Goal: Information Seeking & Learning: Learn about a topic

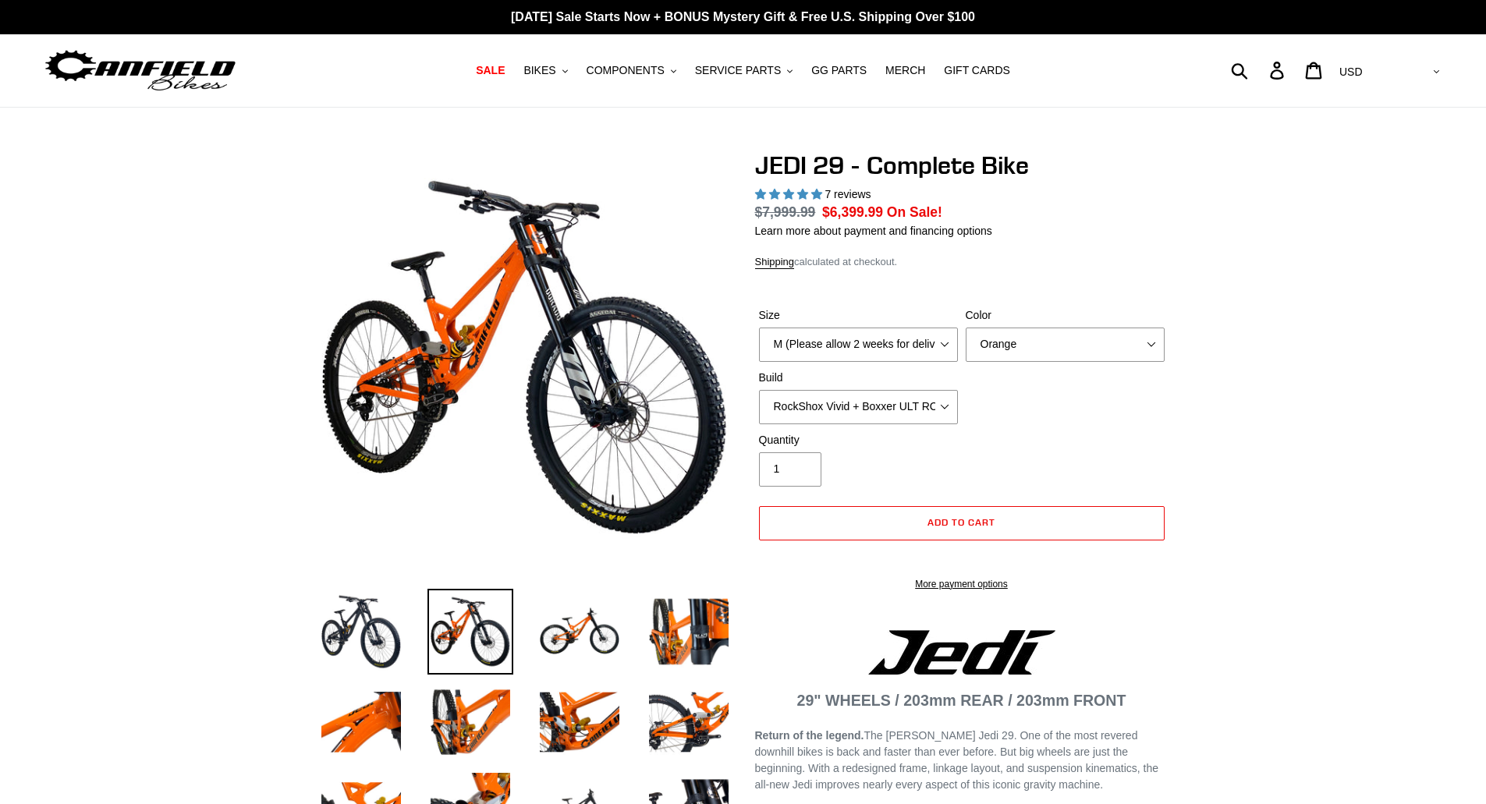
select select "highest-rating"
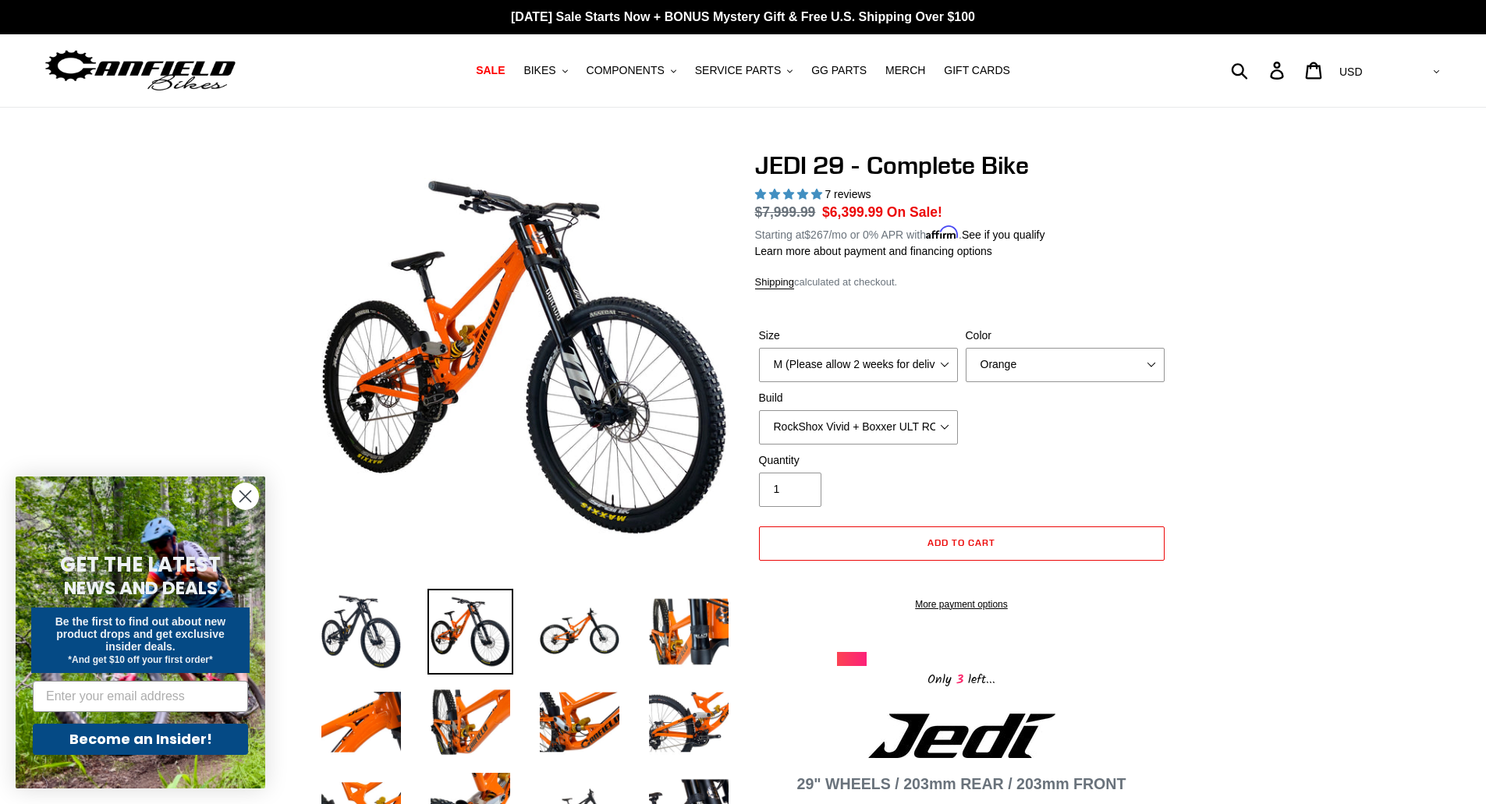
drag, startPoint x: 1453, startPoint y: 169, endPoint x: 1461, endPoint y: 164, distance: 9.5
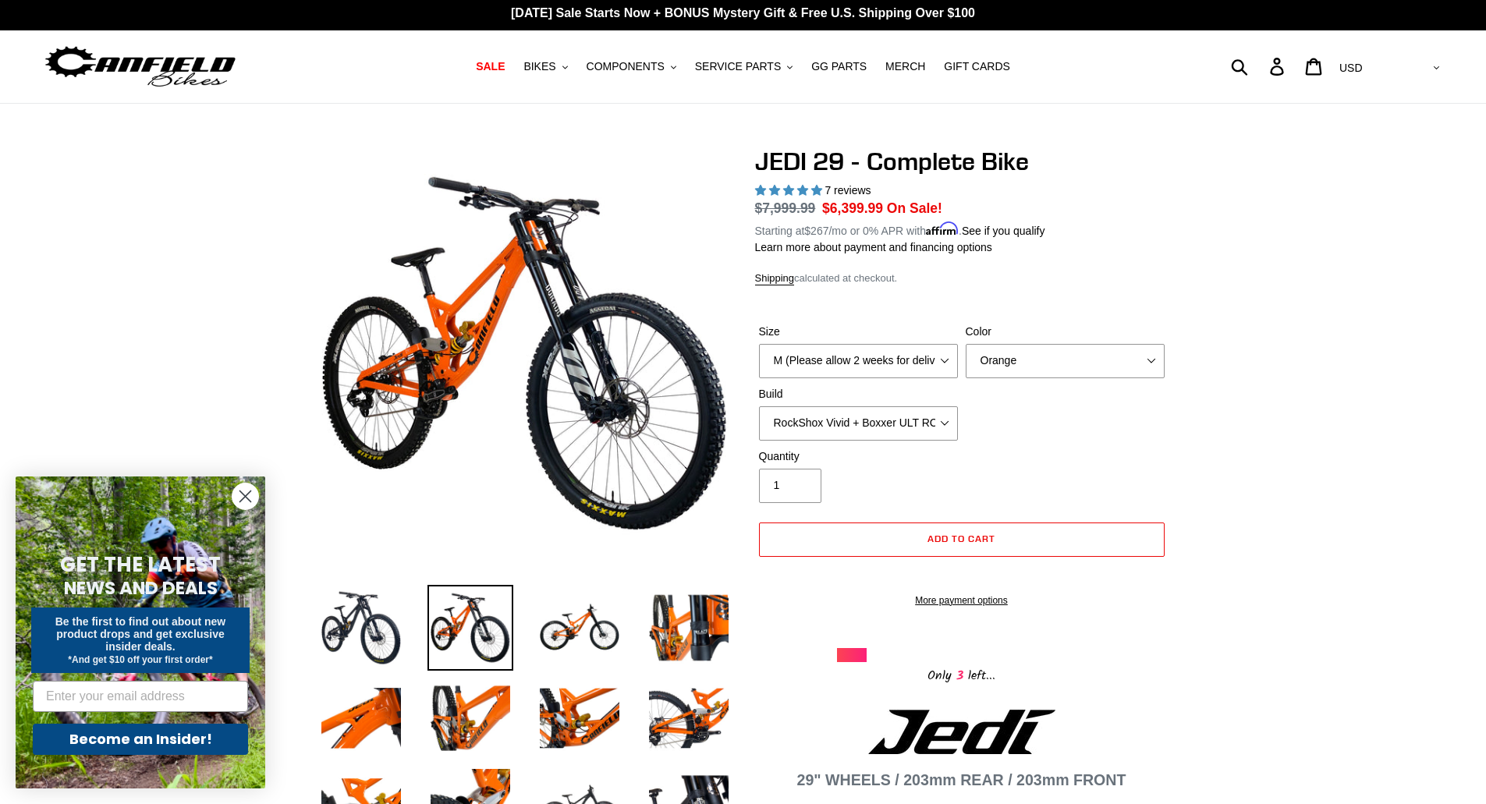
click at [955, 421] on select "RockShox Vivid + Boxxer ULT RC2 C3 200 + SRAM XO RockShox Vivid + Boxxer ULT RC…" at bounding box center [858, 423] width 199 height 34
select select "Fox DHX2 + Fox 40 Float Grip 2 203 + SRAM XO"
click at [759, 406] on select "RockShox Vivid + Boxxer ULT RC2 C3 200 + SRAM XO RockShox Vivid + Boxxer ULT RC…" at bounding box center [858, 423] width 199 height 34
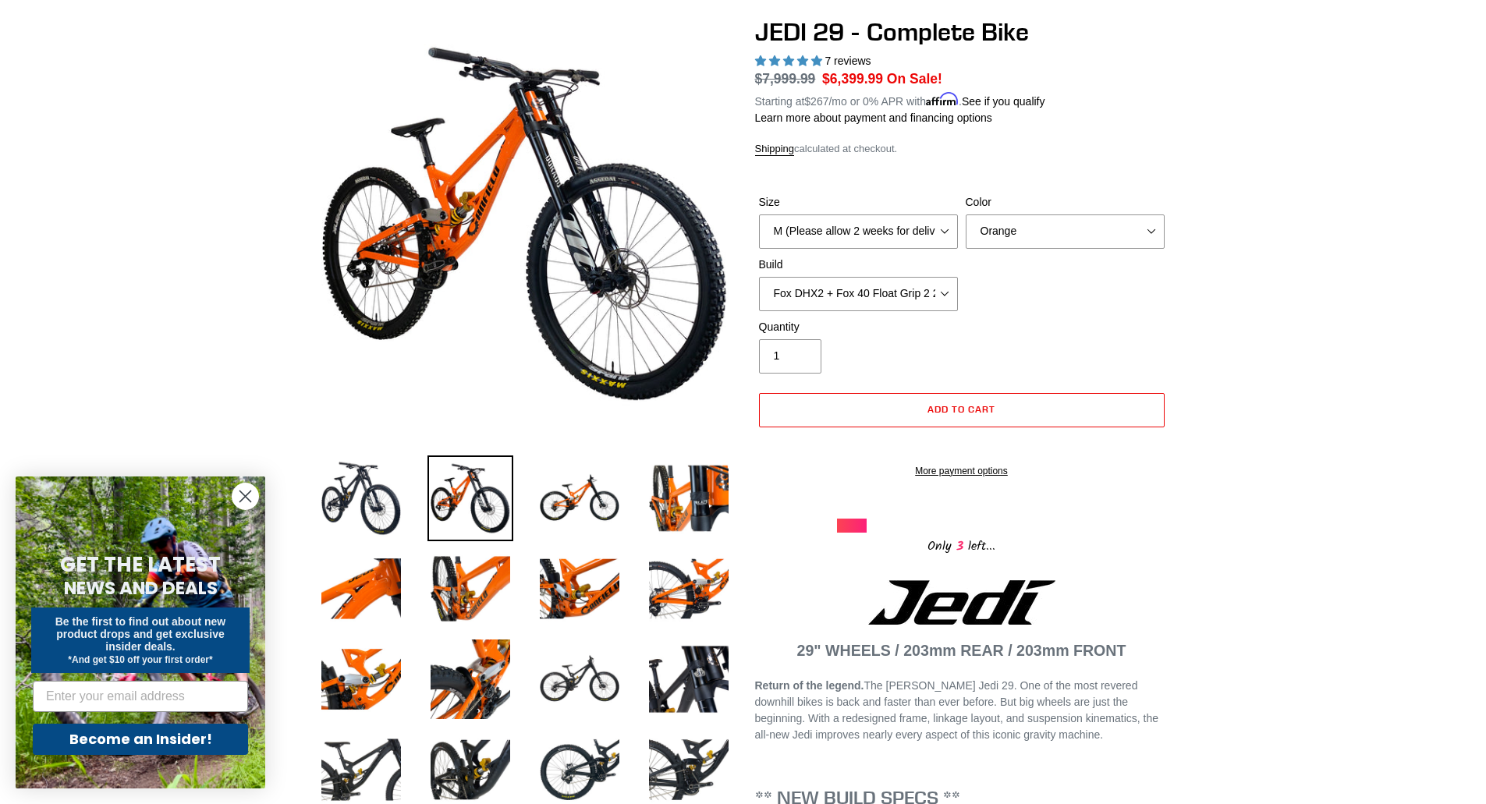
scroll to position [82, 0]
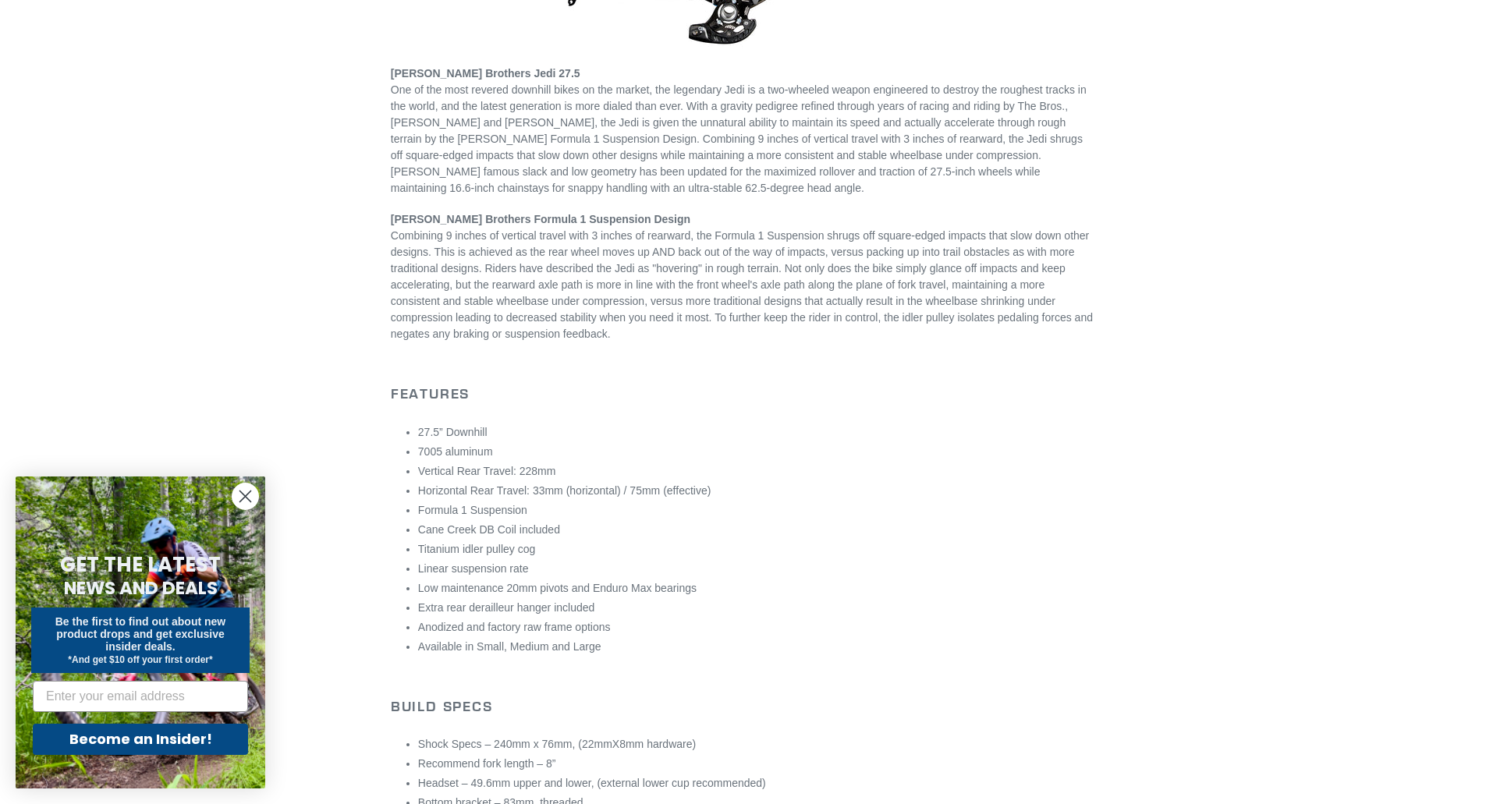
scroll to position [546, 0]
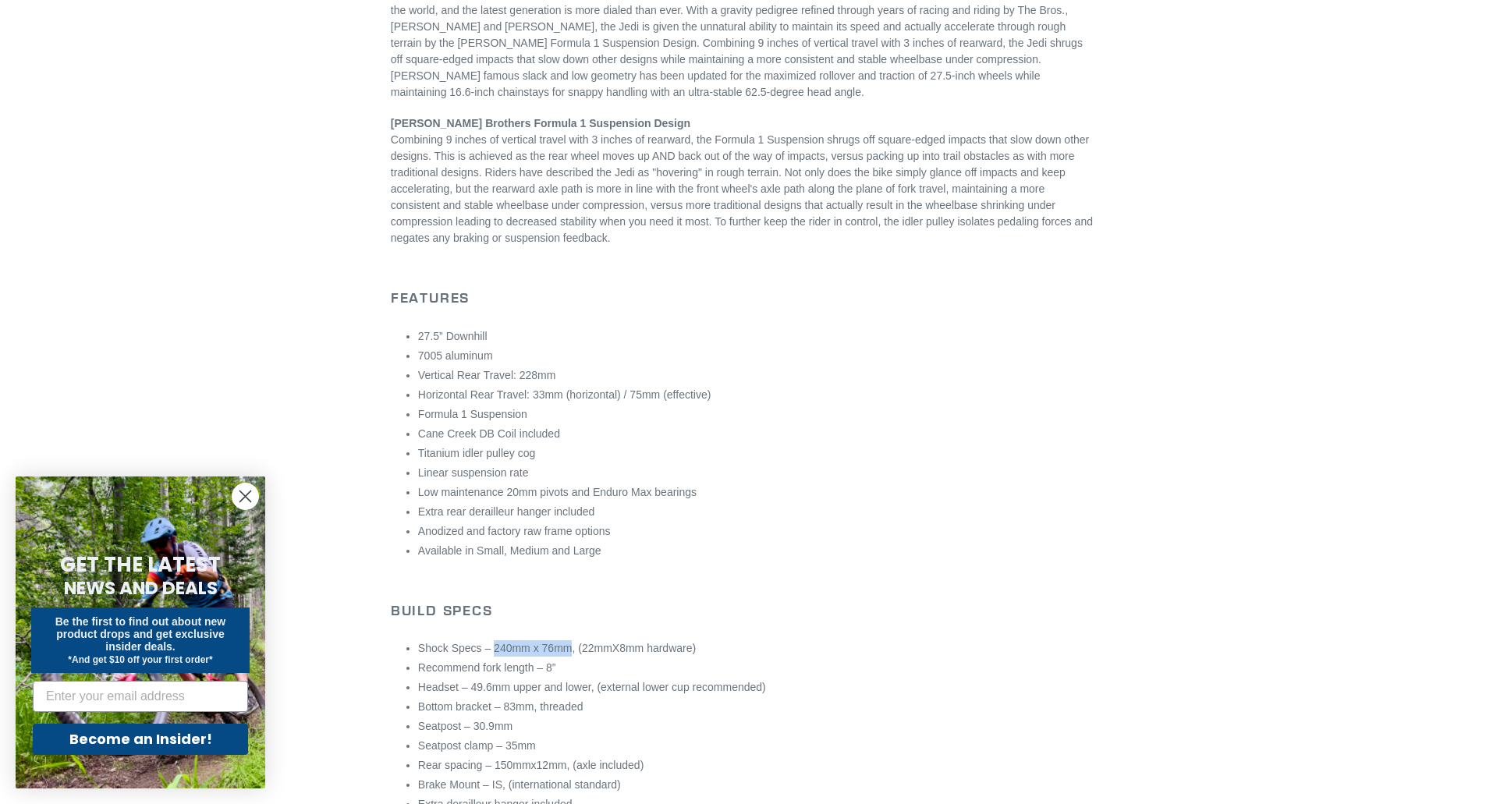
drag, startPoint x: 488, startPoint y: 648, endPoint x: 565, endPoint y: 648, distance: 76.4
click at [565, 648] on li "Shock Specs – 240mm x 76mm, (22mmX8mm hardware)" at bounding box center [756, 648] width 677 height 16
copy li "240mm x 76mm"
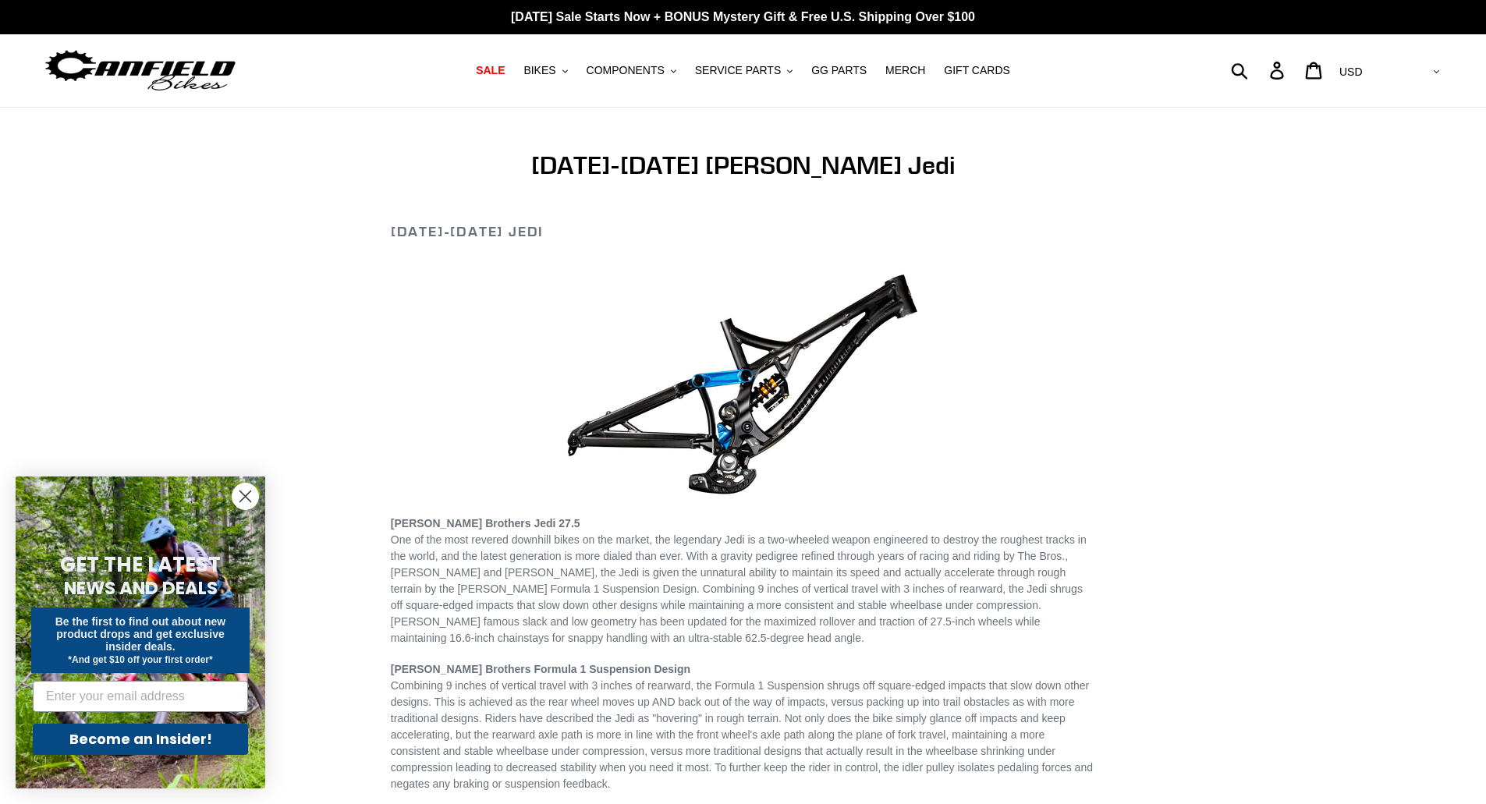
click at [248, 503] on circle "Close dialog" at bounding box center [245, 497] width 26 height 26
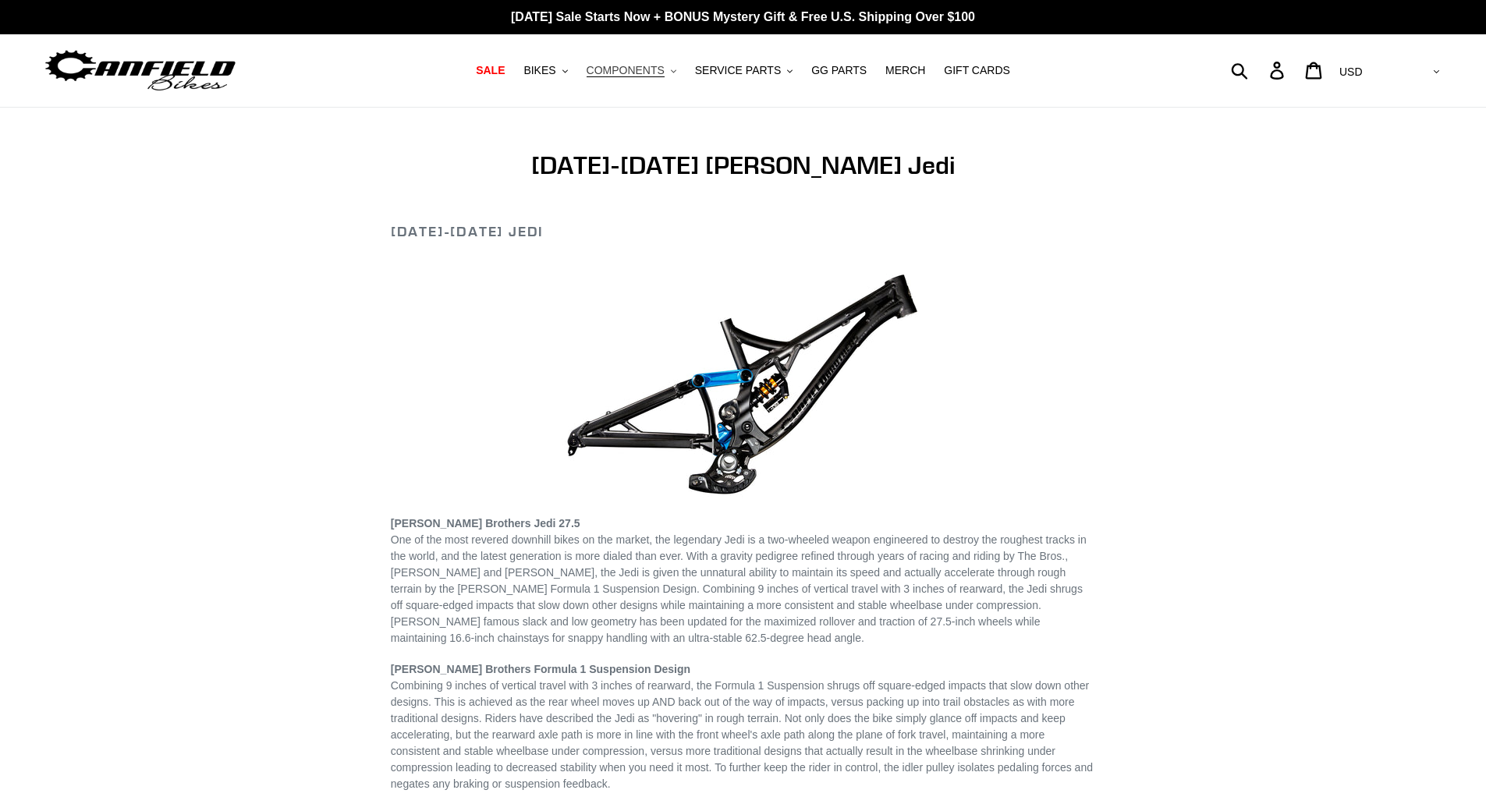
click at [656, 76] on span "COMPONENTS" at bounding box center [626, 70] width 78 height 13
click at [555, 74] on span "BIKES" at bounding box center [539, 70] width 32 height 13
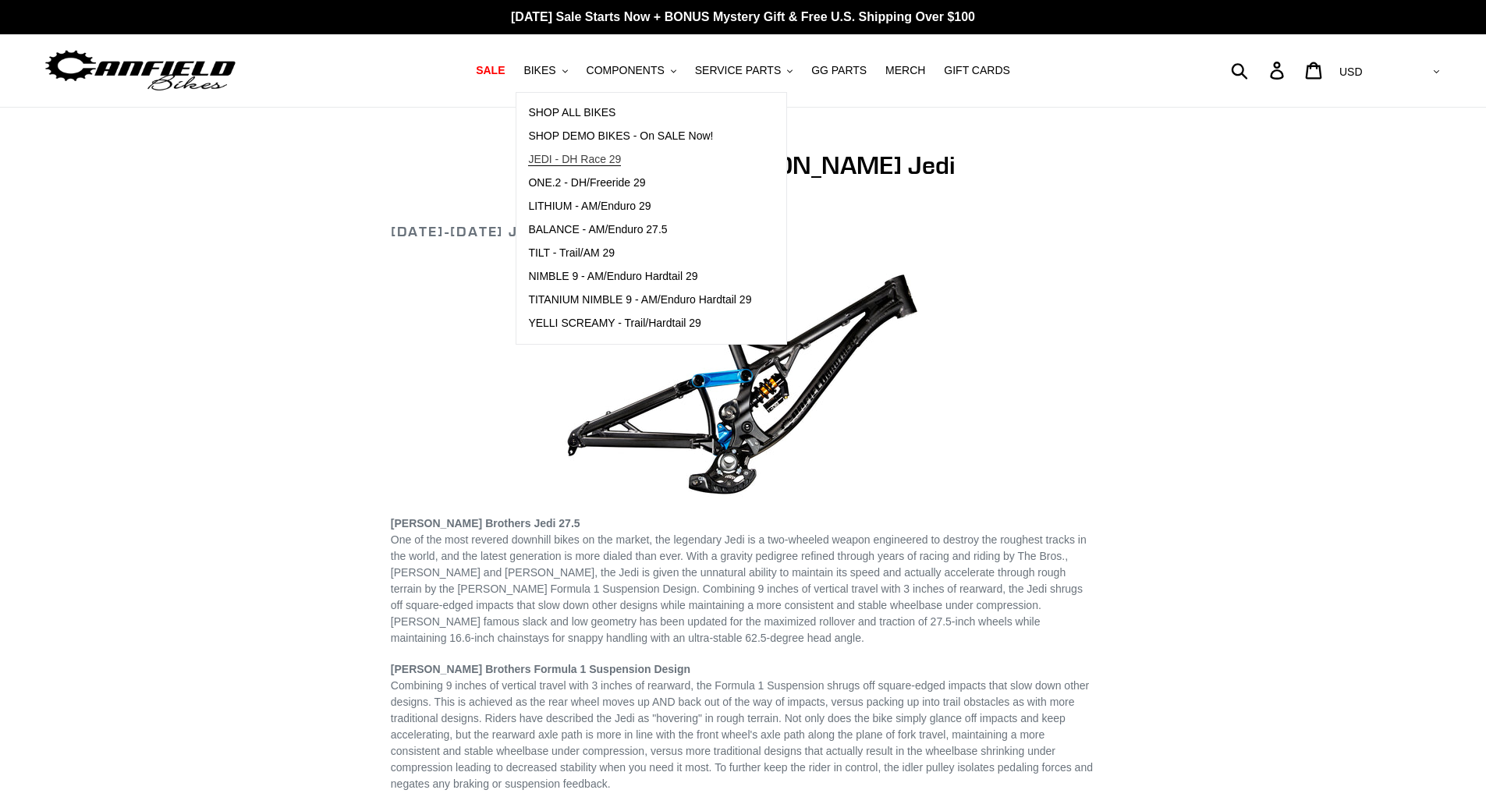
click at [595, 158] on span "JEDI - DH Race 29" at bounding box center [574, 159] width 93 height 13
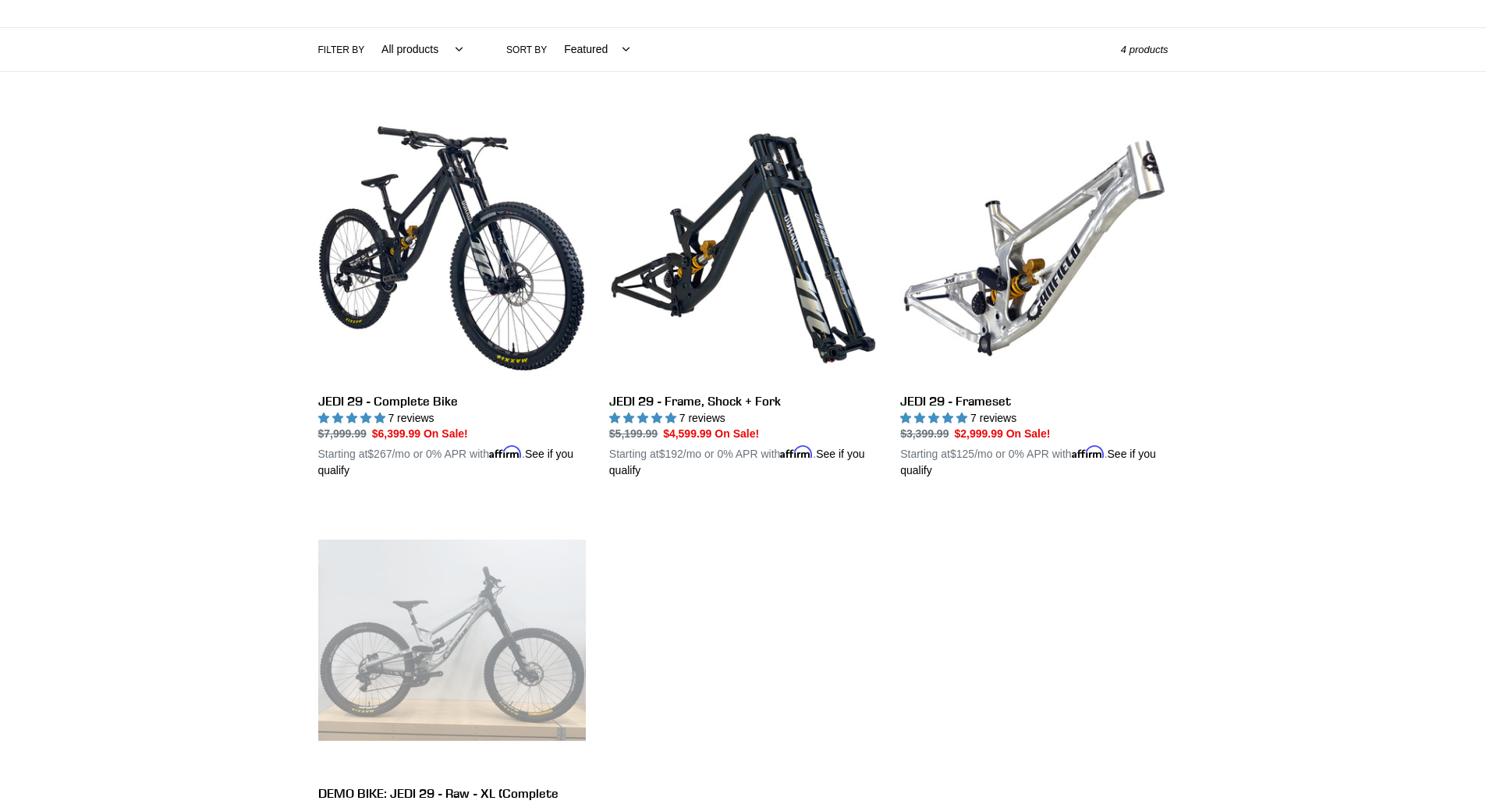
scroll to position [390, 0]
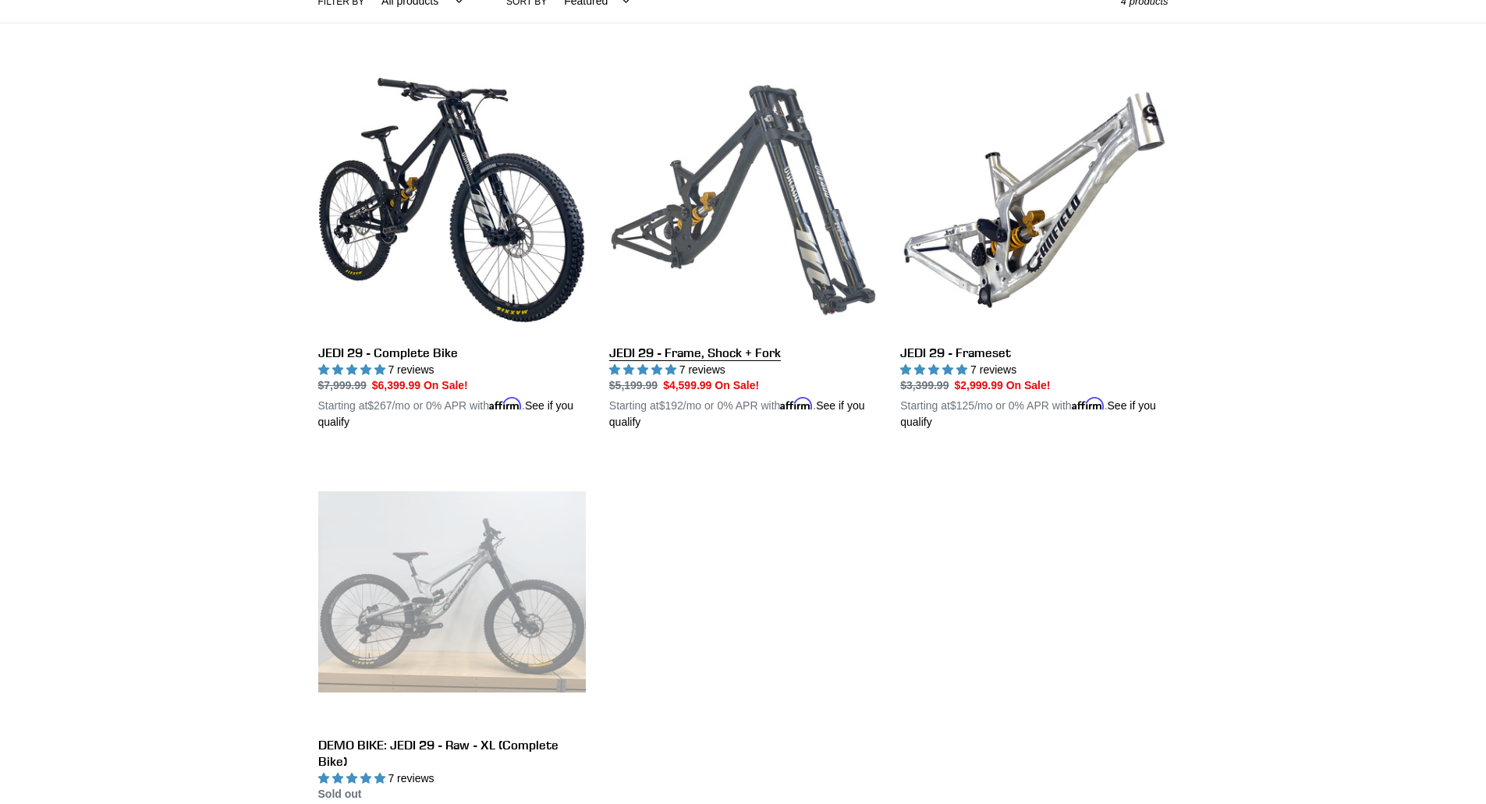
click at [665, 382] on link "JEDI 29 - Frame, Shock + Fork" at bounding box center [743, 248] width 268 height 365
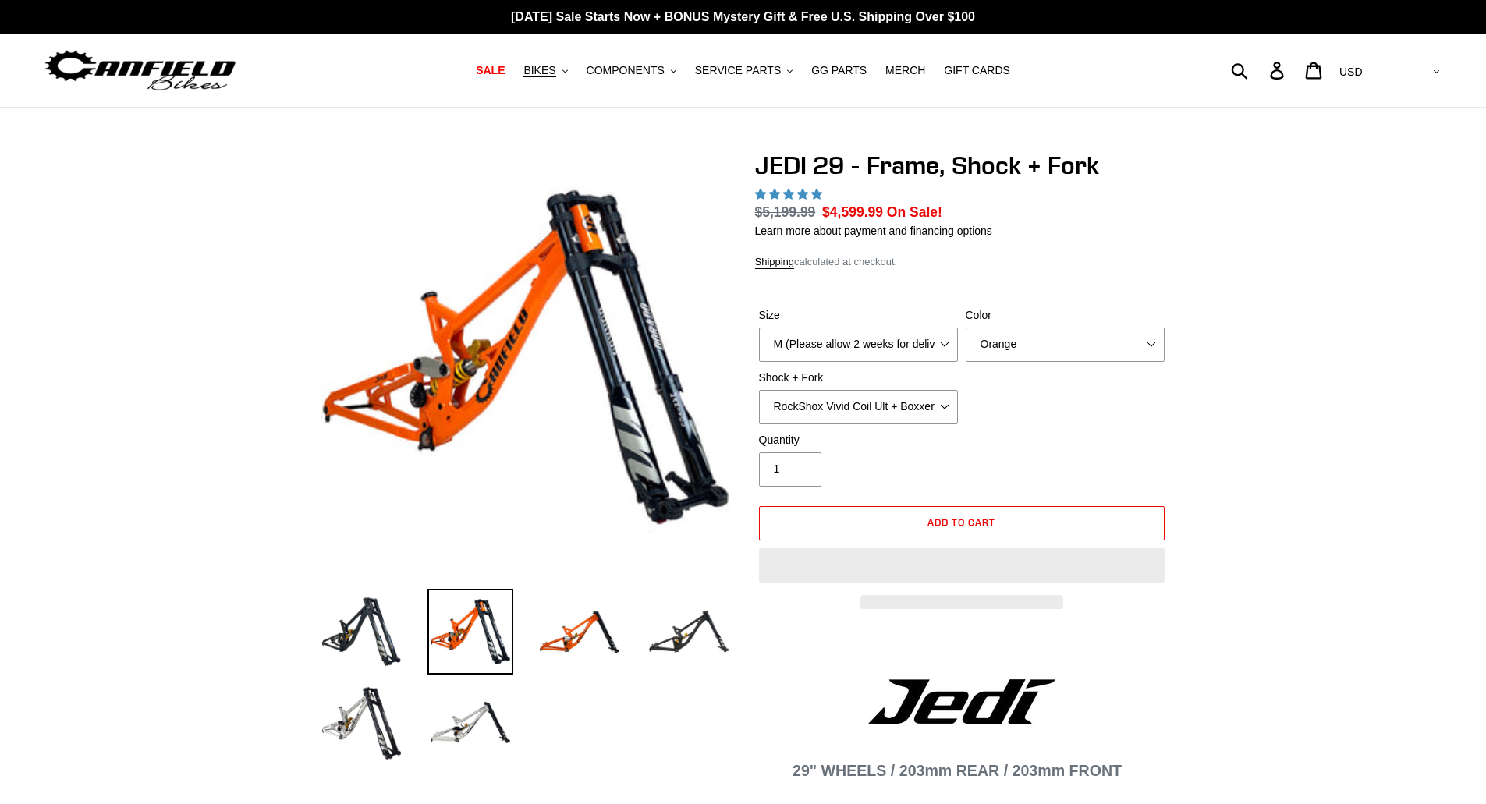
select select "highest-rating"
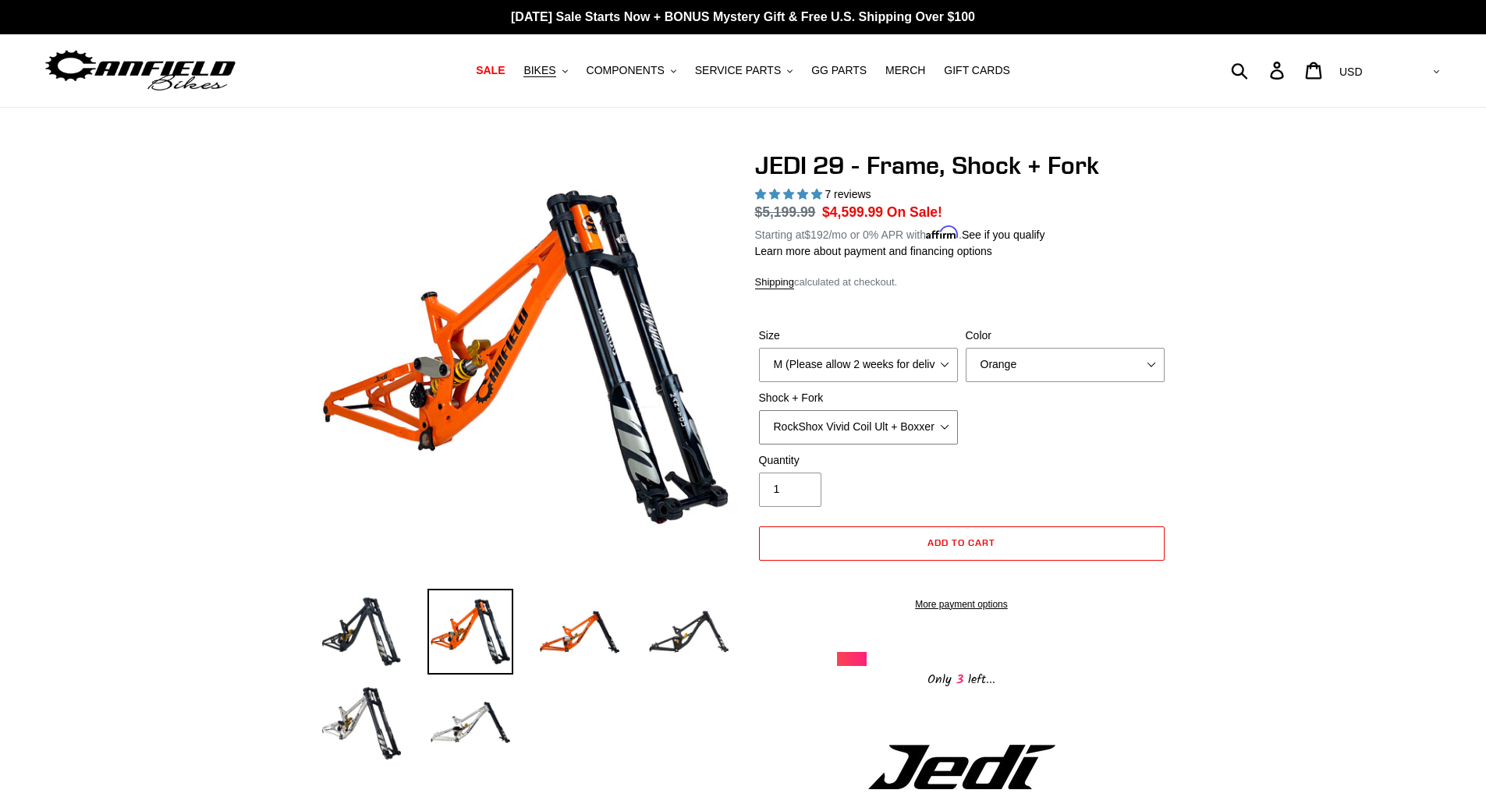
click at [928, 421] on select "RockShox Vivid Coil Ult + Boxxer RC2 C3 Ult Fox DHX2 250x75 + Fox 40 Float Grip…" at bounding box center [858, 427] width 199 height 34
click at [759, 410] on select "RockShox Vivid Coil Ult + Boxxer RC2 C3 Ult Fox DHX2 250x75 + Fox 40 Float Grip…" at bounding box center [858, 427] width 199 height 34
click at [953, 423] on select "RockShox Vivid Coil Ult + Boxxer RC2 C3 Ult Fox DHX2 250x75 + Fox 40 Float Grip…" at bounding box center [858, 427] width 199 height 34
select select "EXT Storia LOK V3 + EXT Vaia 200"
click at [759, 410] on select "RockShox Vivid Coil Ult + Boxxer RC2 C3 Ult Fox DHX2 250x75 + Fox 40 Float Grip…" at bounding box center [858, 427] width 199 height 34
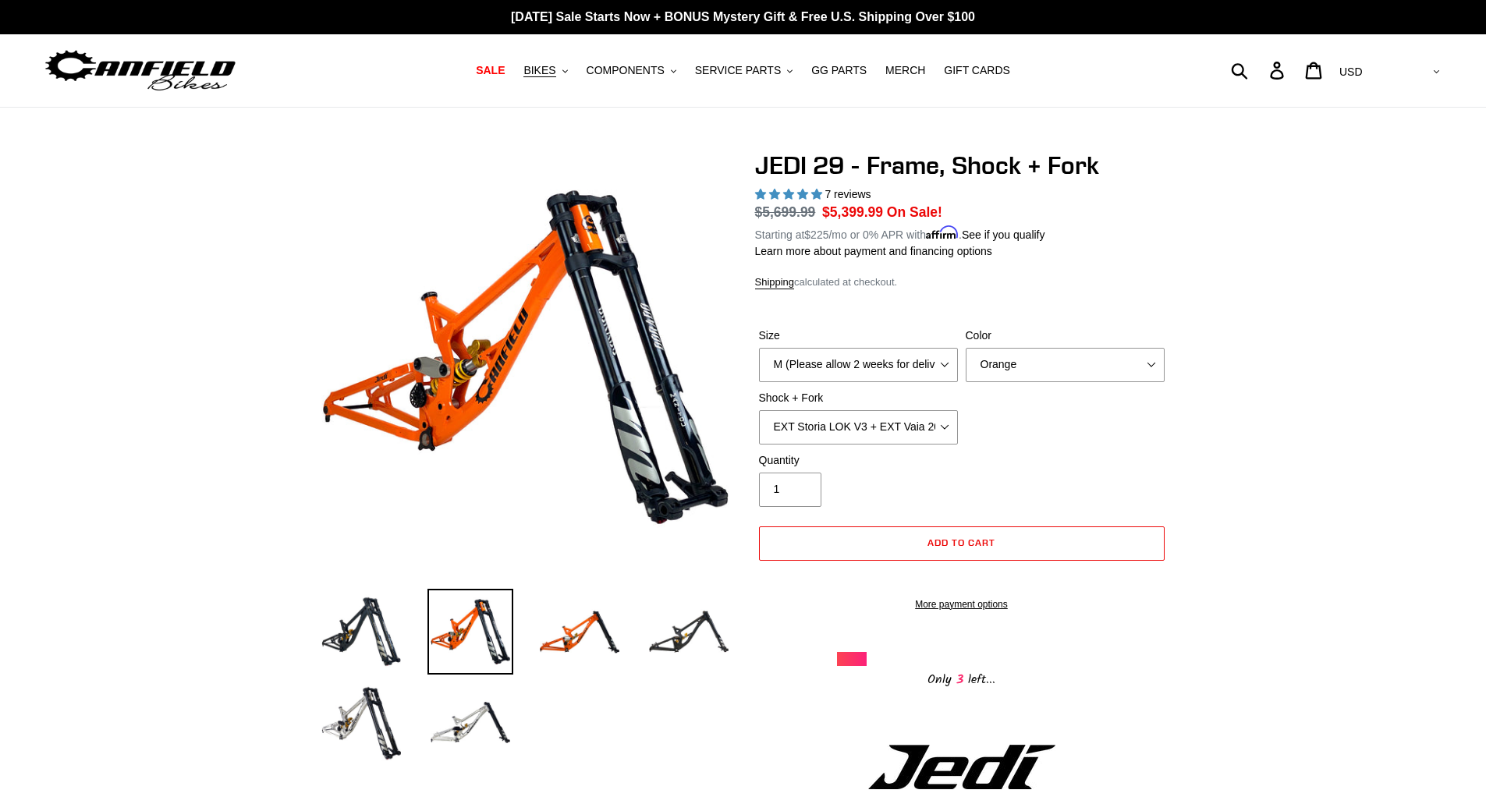
click at [603, 654] on img at bounding box center [580, 632] width 86 height 86
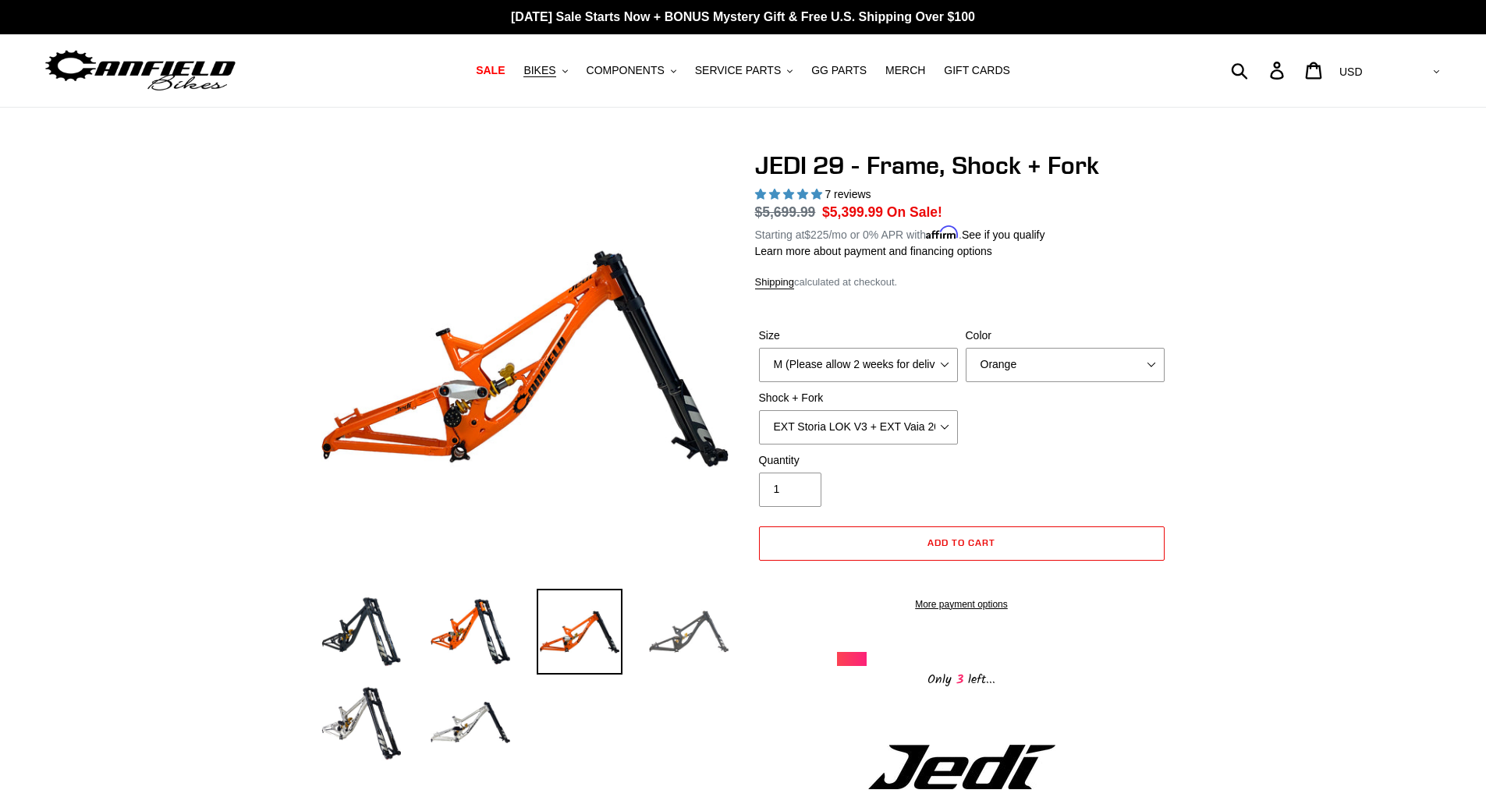
click at [725, 620] on img at bounding box center [689, 632] width 86 height 86
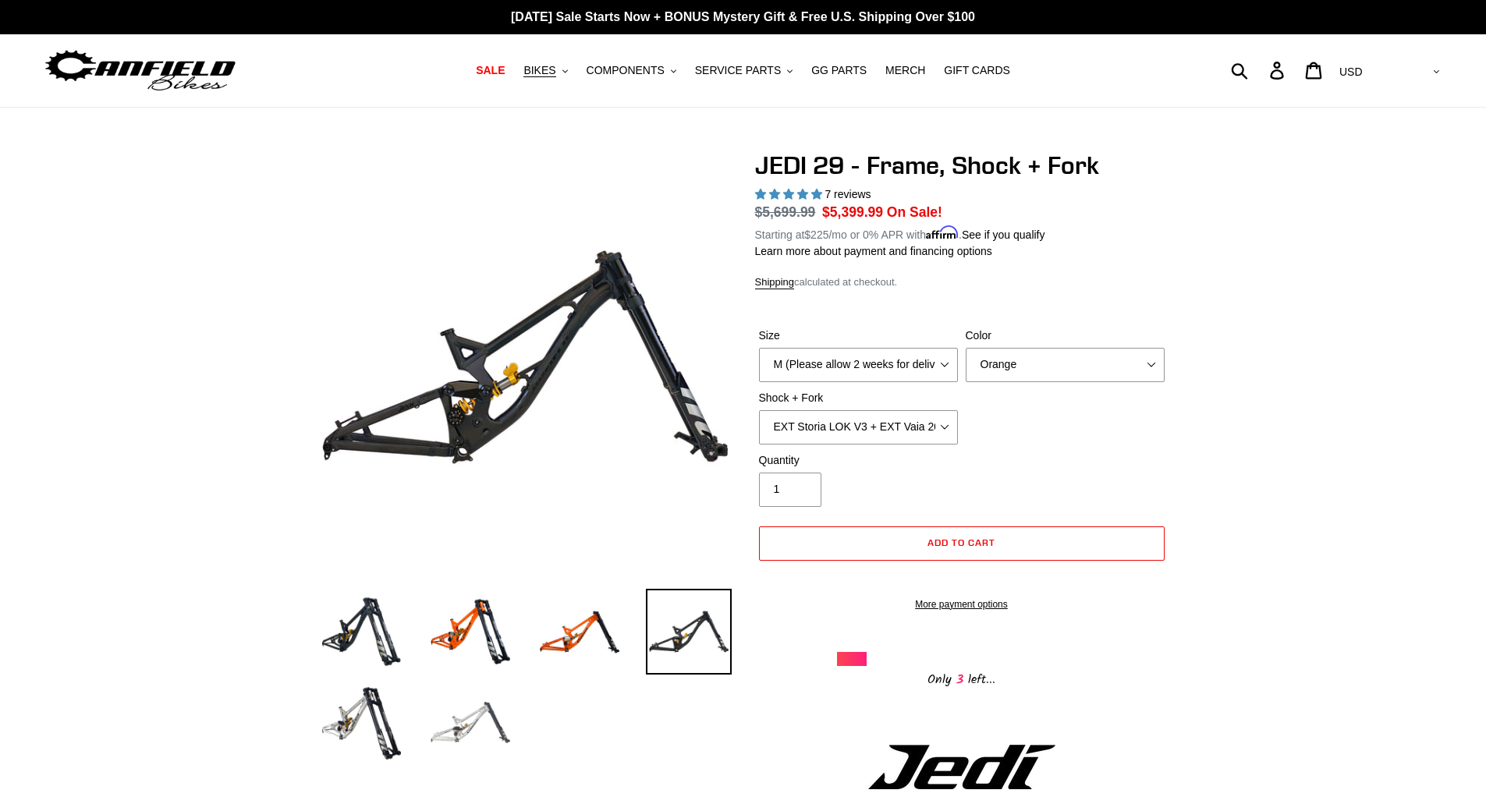
click at [486, 725] on img at bounding box center [470, 722] width 86 height 86
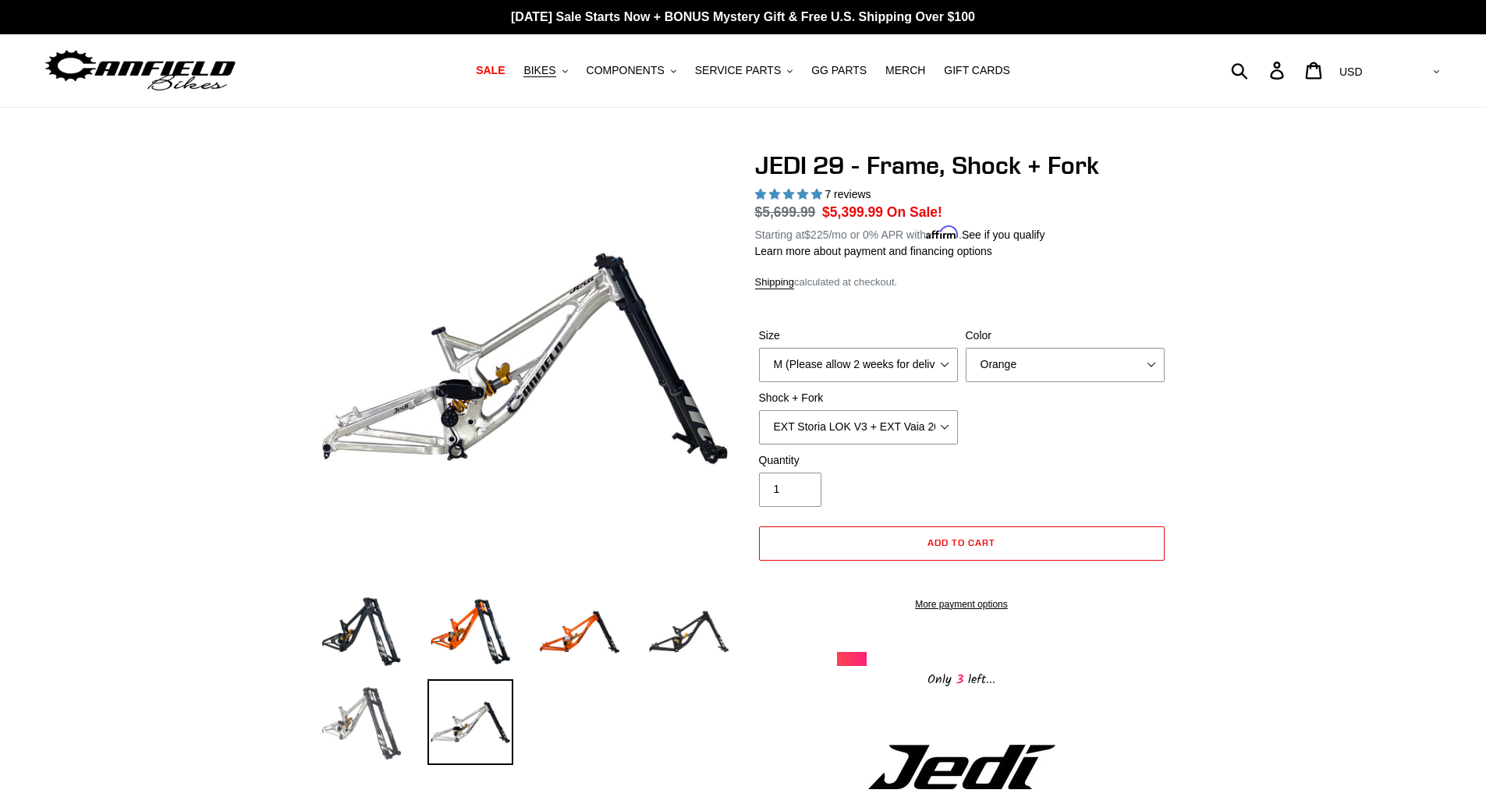
click at [358, 736] on img at bounding box center [361, 722] width 86 height 86
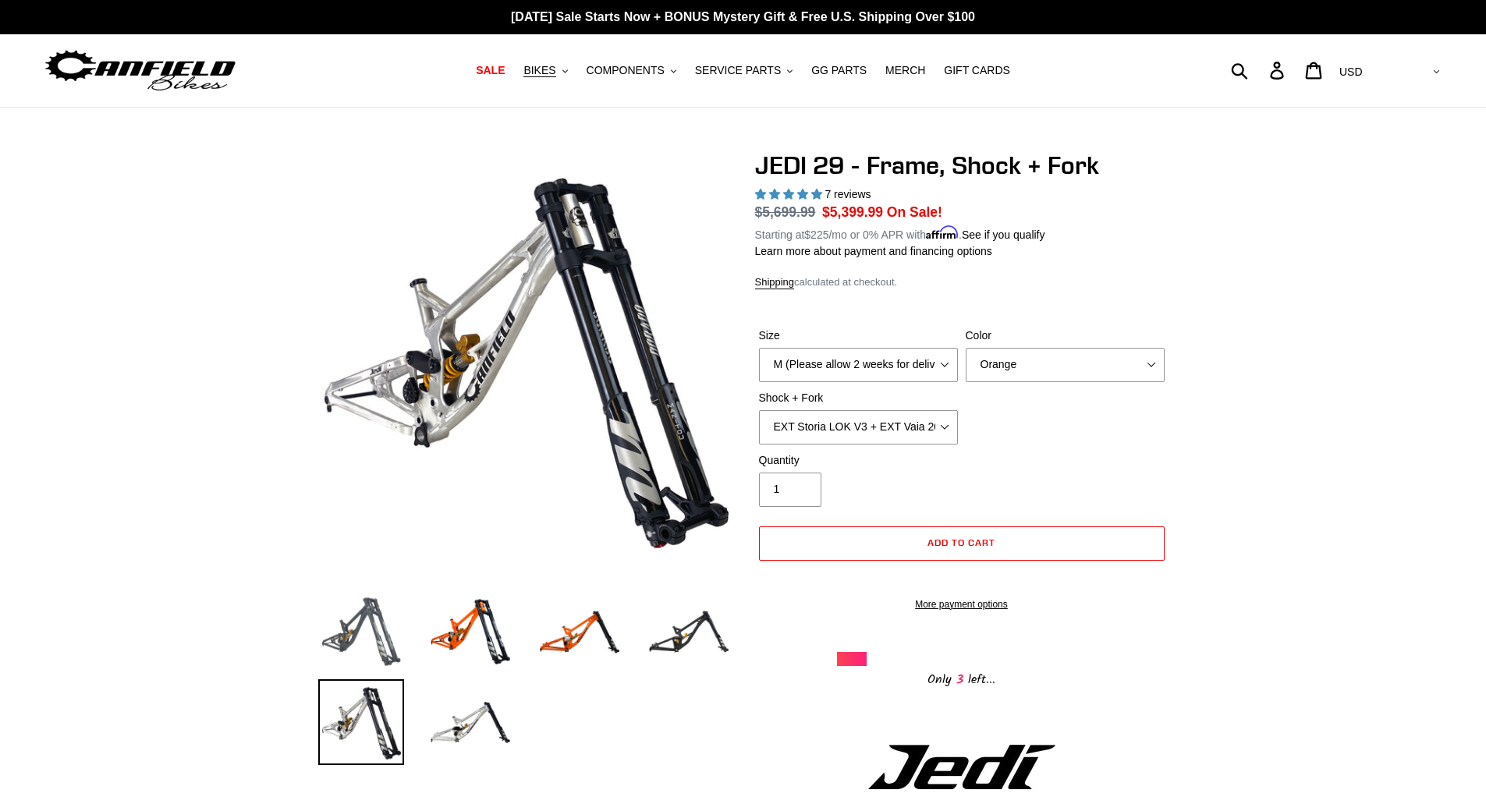
click at [381, 611] on img at bounding box center [361, 632] width 86 height 86
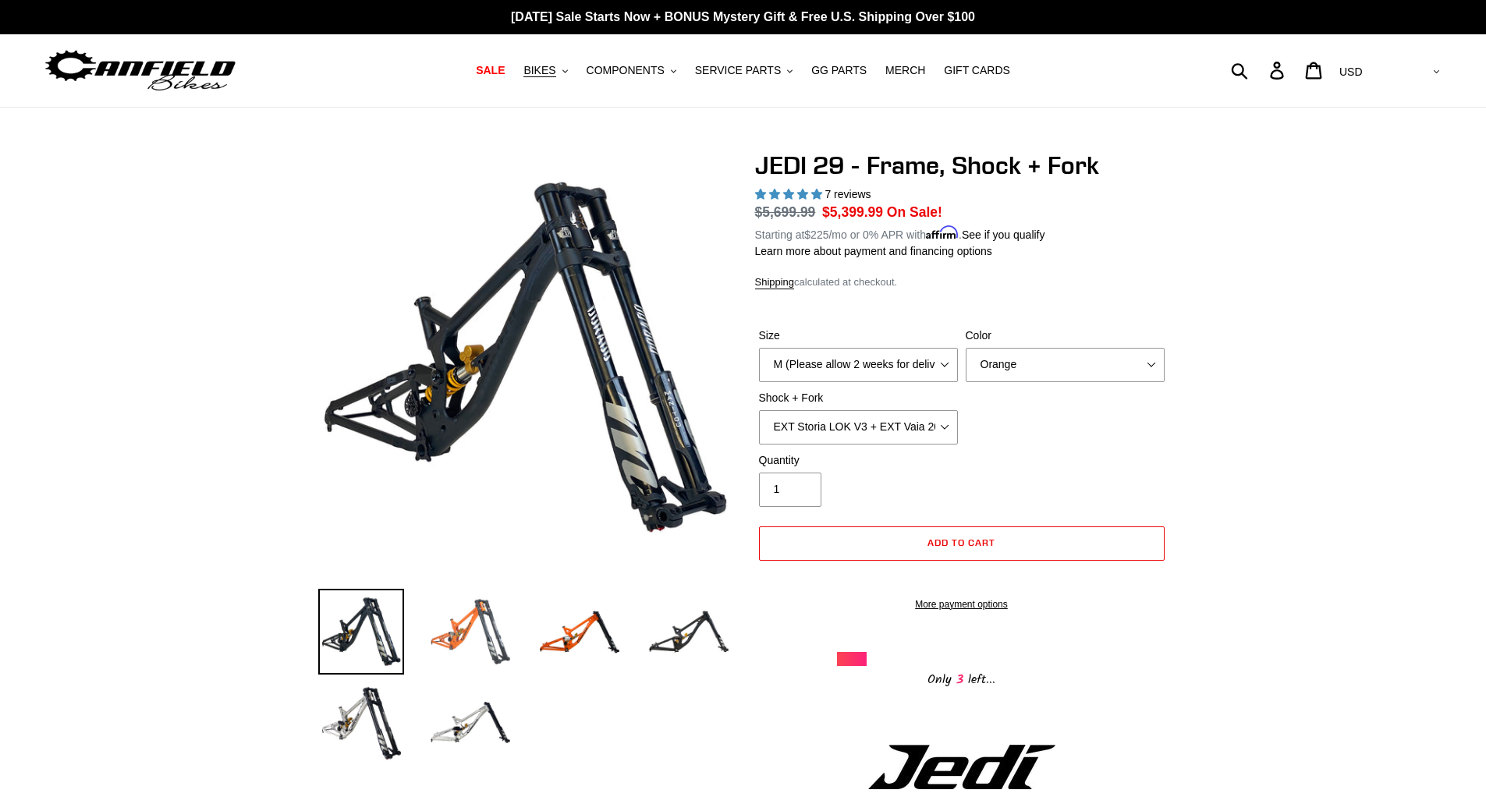
click at [453, 629] on img at bounding box center [470, 632] width 86 height 86
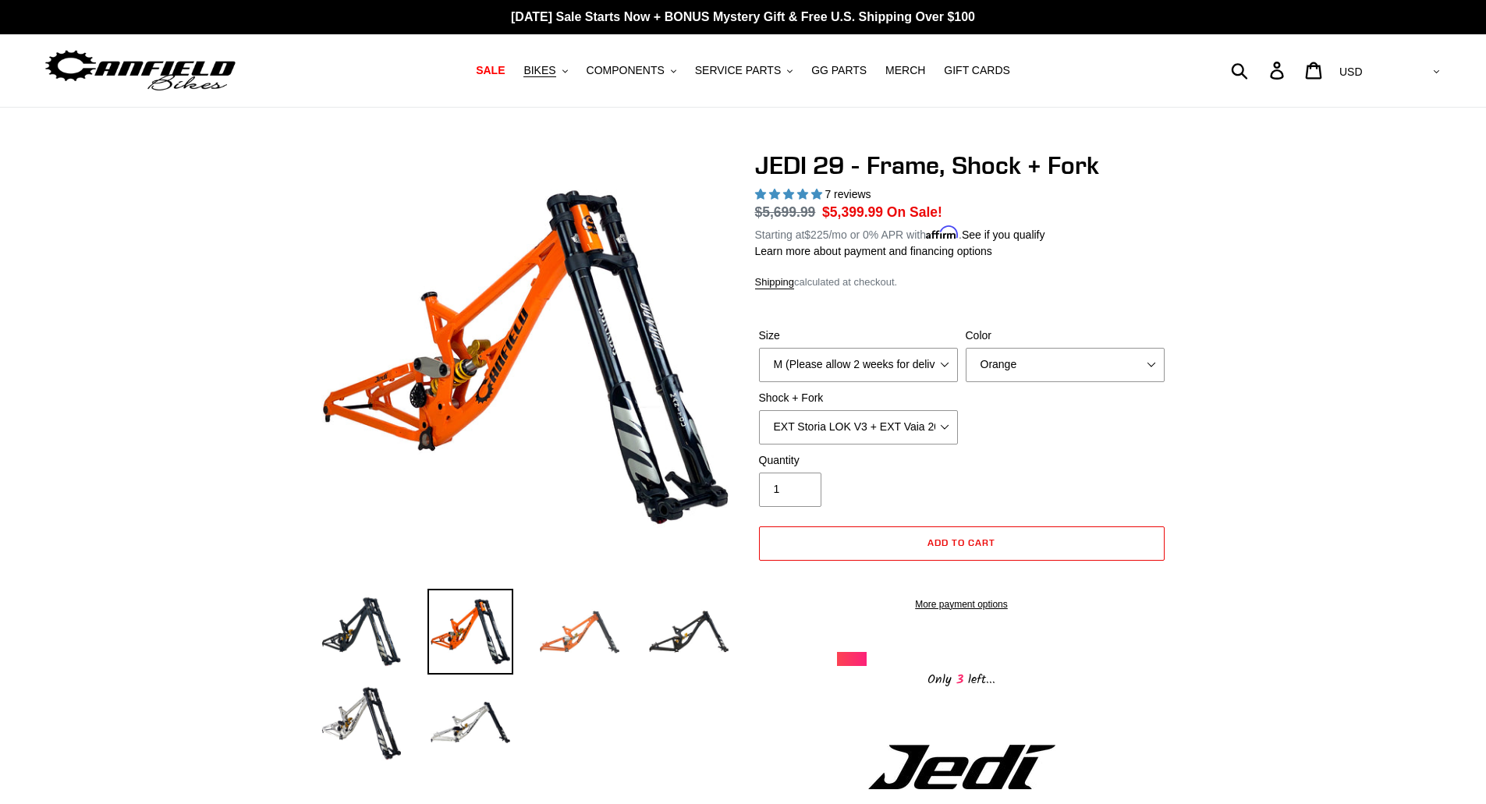
click at [605, 637] on img at bounding box center [580, 632] width 86 height 86
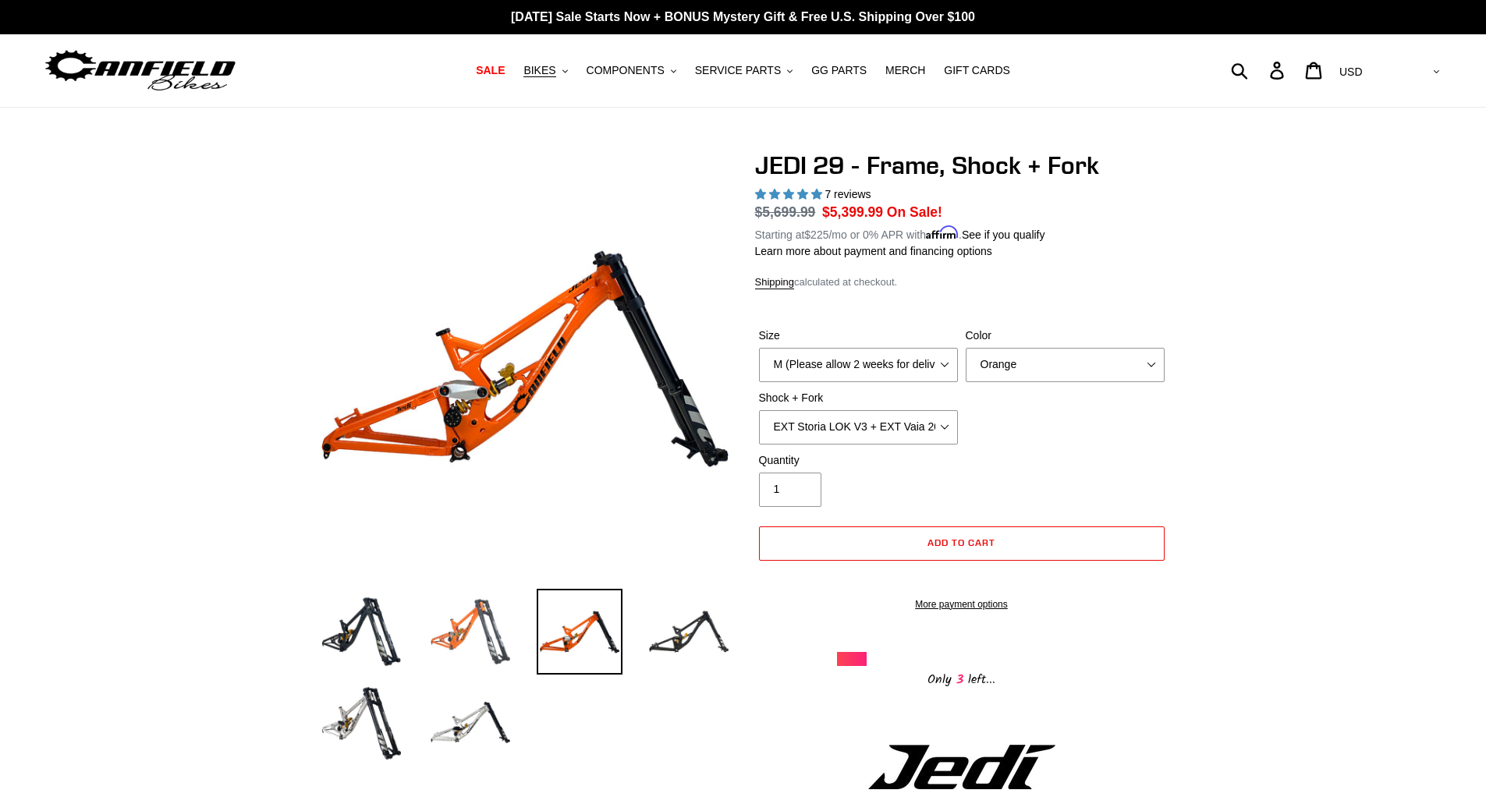
click at [491, 636] on img at bounding box center [470, 632] width 86 height 86
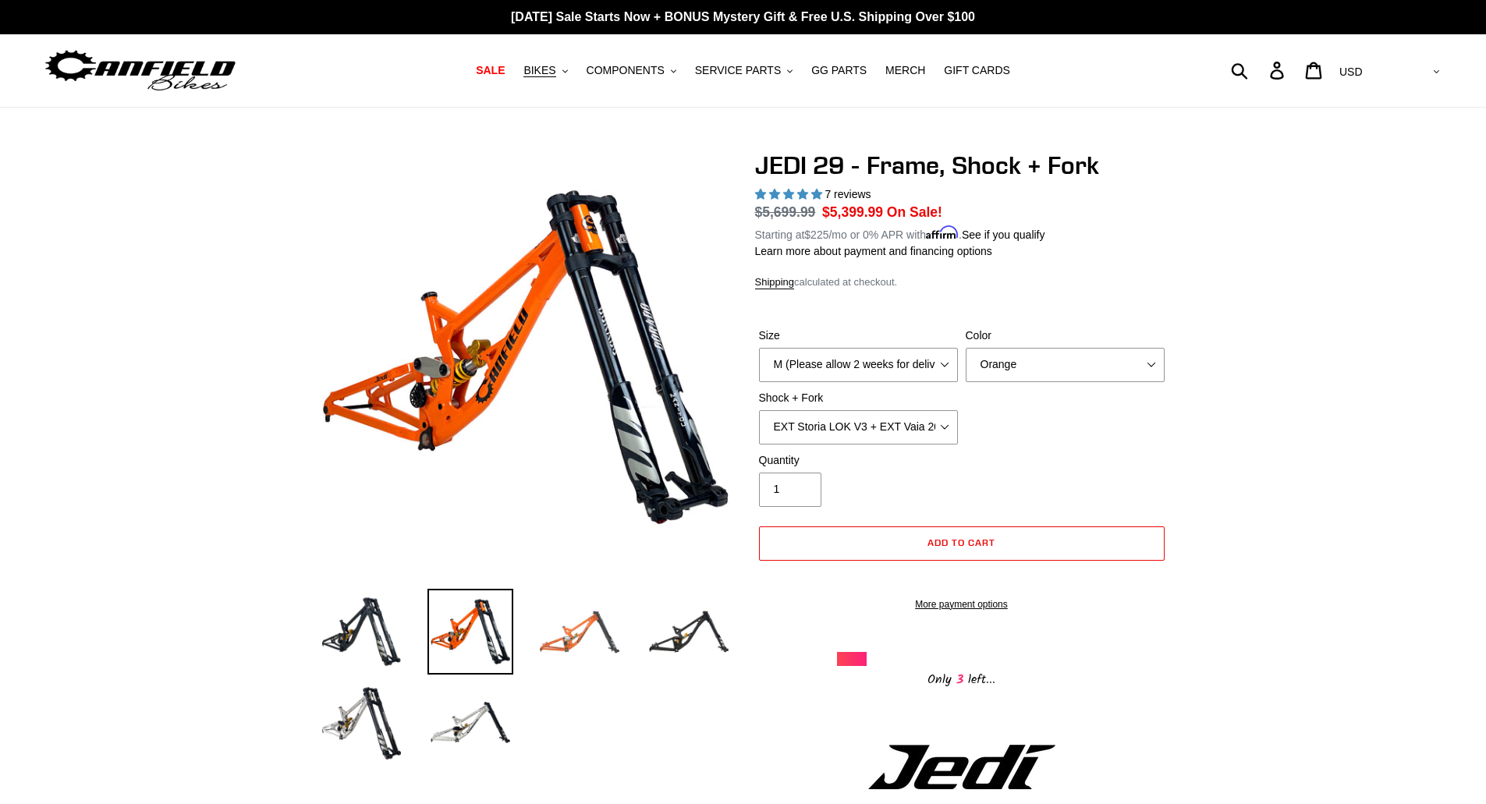
click at [567, 646] on img at bounding box center [580, 632] width 86 height 86
